Goal: Information Seeking & Learning: Learn about a topic

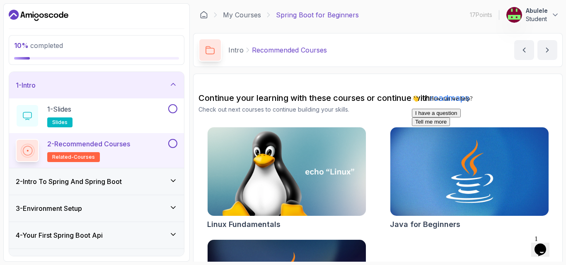
click at [174, 182] on icon at bounding box center [173, 181] width 8 height 8
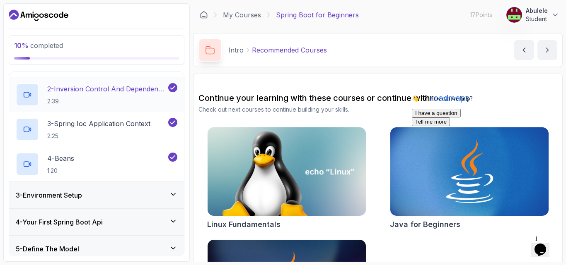
scroll to position [124, 0]
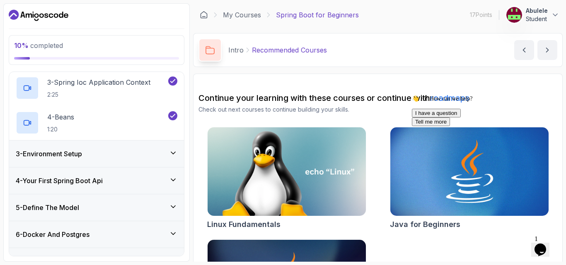
click at [169, 153] on icon at bounding box center [173, 153] width 8 height 8
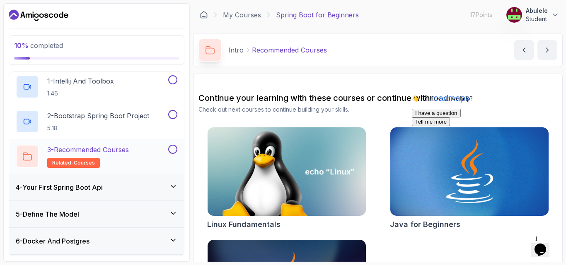
scroll to position [0, 0]
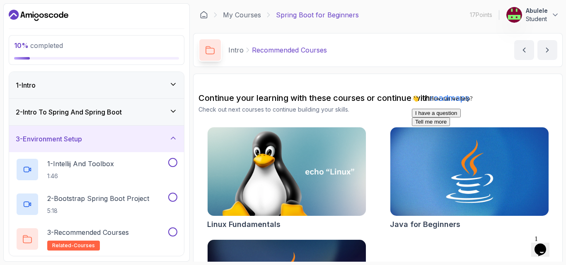
click at [171, 112] on icon at bounding box center [173, 111] width 8 height 8
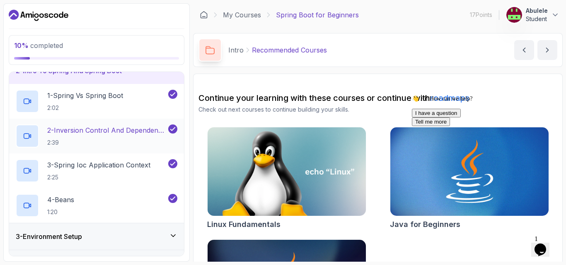
scroll to position [83, 0]
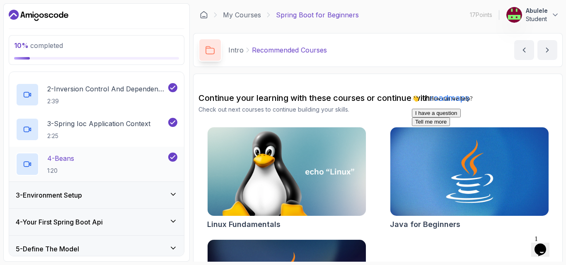
click at [23, 163] on icon at bounding box center [27, 164] width 8 height 8
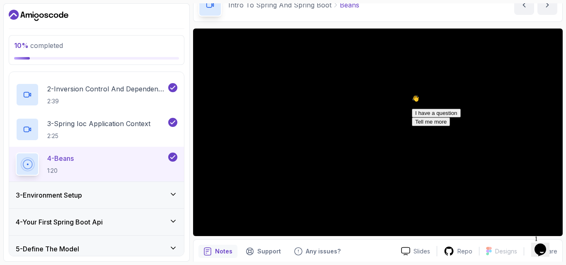
scroll to position [36, 0]
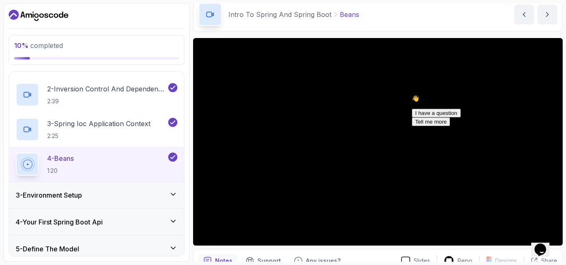
click at [174, 194] on icon at bounding box center [173, 194] width 8 height 8
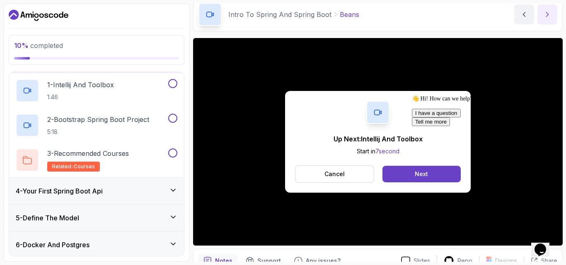
click at [542, 16] on button "next content" at bounding box center [547, 15] width 20 height 20
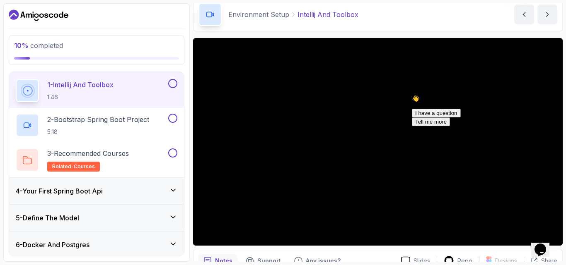
click at [378, 32] on main "My Courses Spring Boot for Beginners 17 Points Abulele Student 3 - Environment …" at bounding box center [377, 132] width 369 height 259
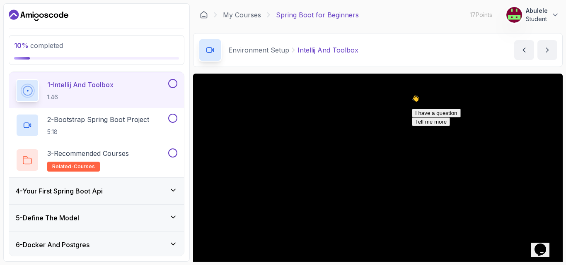
drag, startPoint x: 434, startPoint y: 158, endPoint x: 429, endPoint y: 239, distance: 81.3
click at [434, 102] on div "👋 Hi! How can we help?" at bounding box center [486, 98] width 149 height 7
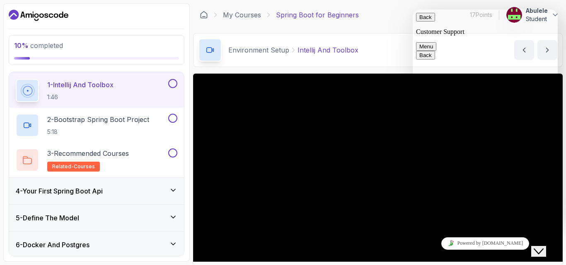
click at [541, 249] on icon "Chat widget" at bounding box center [538, 252] width 10 height 6
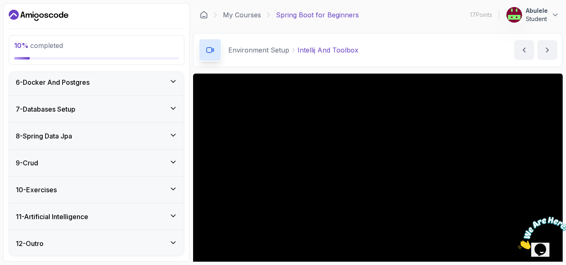
scroll to position [243, 0]
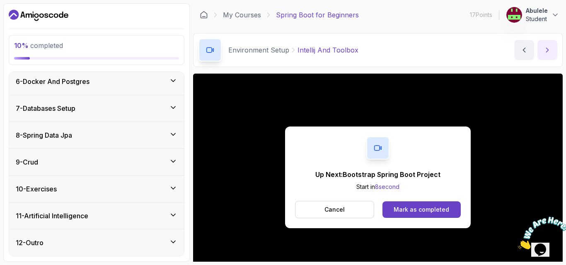
click at [542, 53] on button "next content" at bounding box center [547, 50] width 20 height 20
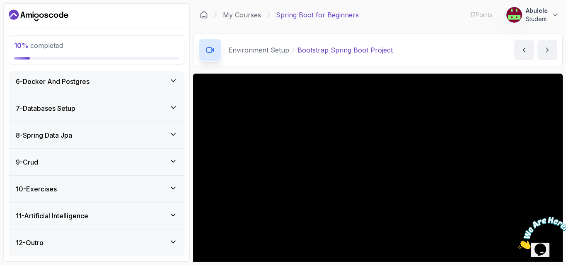
scroll to position [41, 0]
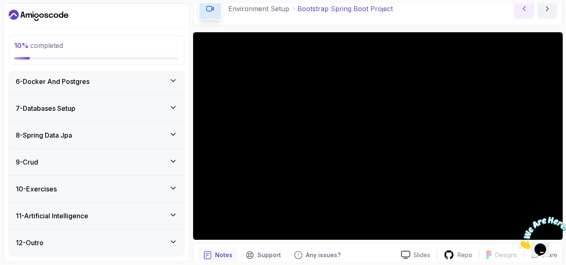
click at [519, 9] on button "previous content" at bounding box center [524, 9] width 20 height 20
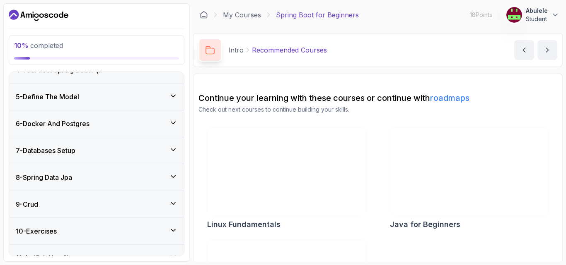
scroll to position [41, 0]
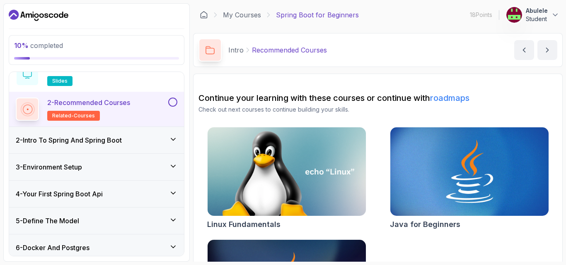
click at [171, 165] on icon at bounding box center [173, 166] width 8 height 8
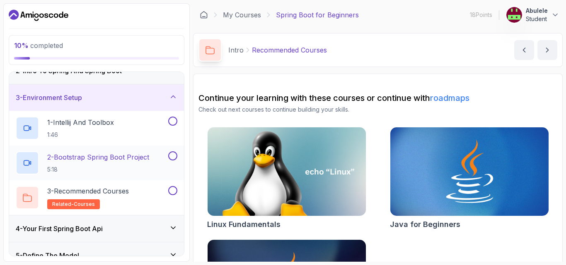
click at [28, 162] on icon at bounding box center [27, 163] width 8 height 8
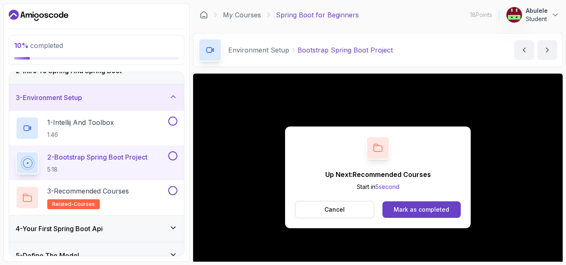
scroll to position [83, 0]
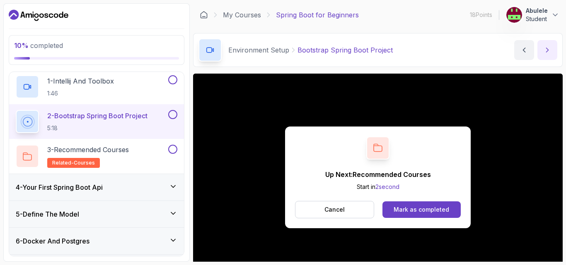
click at [543, 50] on icon "next content" at bounding box center [547, 50] width 8 height 8
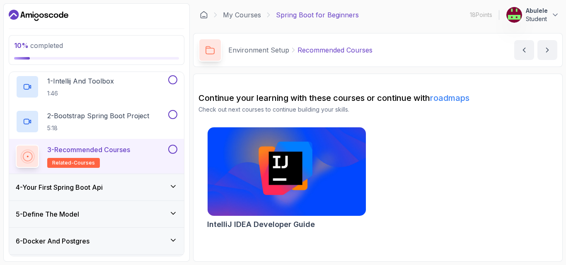
click at [511, 130] on div "IntelliJ IDEA Developer Guide" at bounding box center [377, 180] width 359 height 106
click at [544, 51] on icon "next content" at bounding box center [547, 50] width 8 height 8
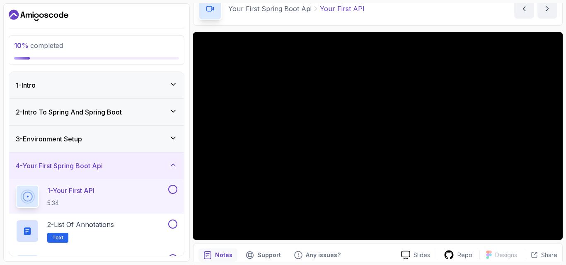
click at [119, 115] on h3 "2 - Intro To Spring And Spring Boot" at bounding box center [69, 112] width 106 height 10
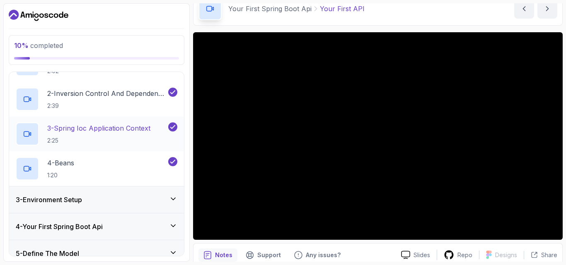
scroll to position [83, 0]
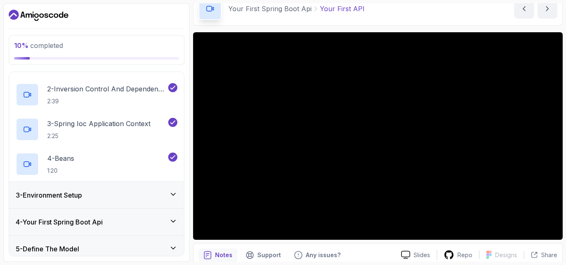
click at [173, 192] on icon at bounding box center [173, 194] width 8 height 8
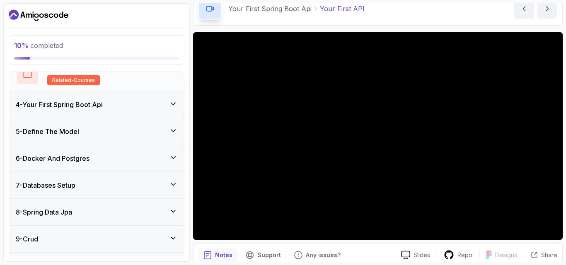
scroll to position [124, 0]
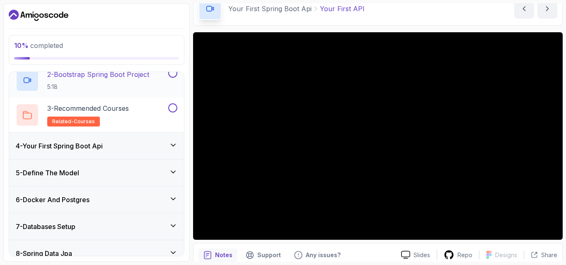
click at [29, 84] on icon at bounding box center [27, 80] width 8 height 8
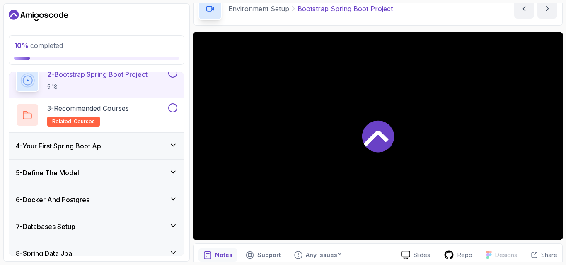
scroll to position [119, 0]
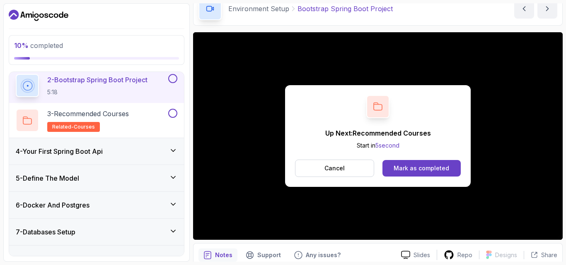
click at [174, 150] on icon at bounding box center [173, 151] width 8 height 8
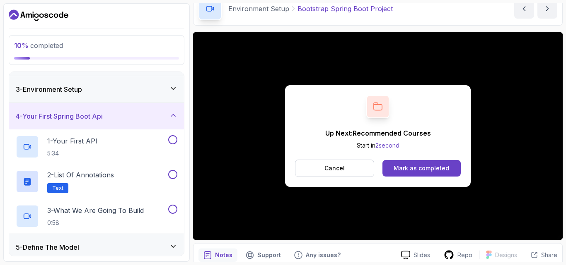
scroll to position [36, 0]
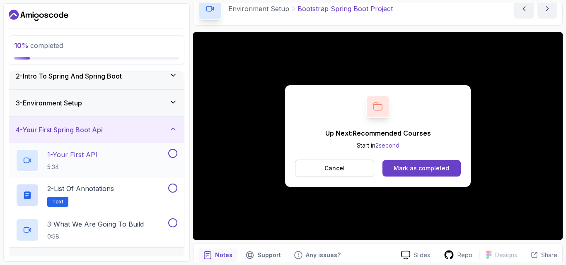
click at [25, 159] on icon at bounding box center [27, 161] width 8 height 8
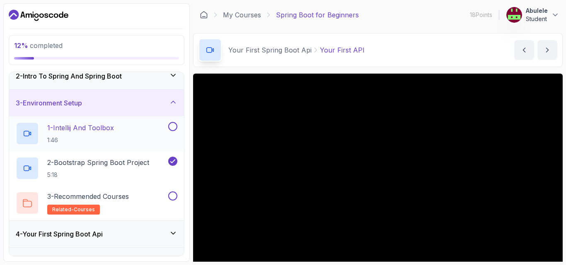
click at [173, 126] on button at bounding box center [172, 126] width 9 height 9
